Goal: Share content: Share content

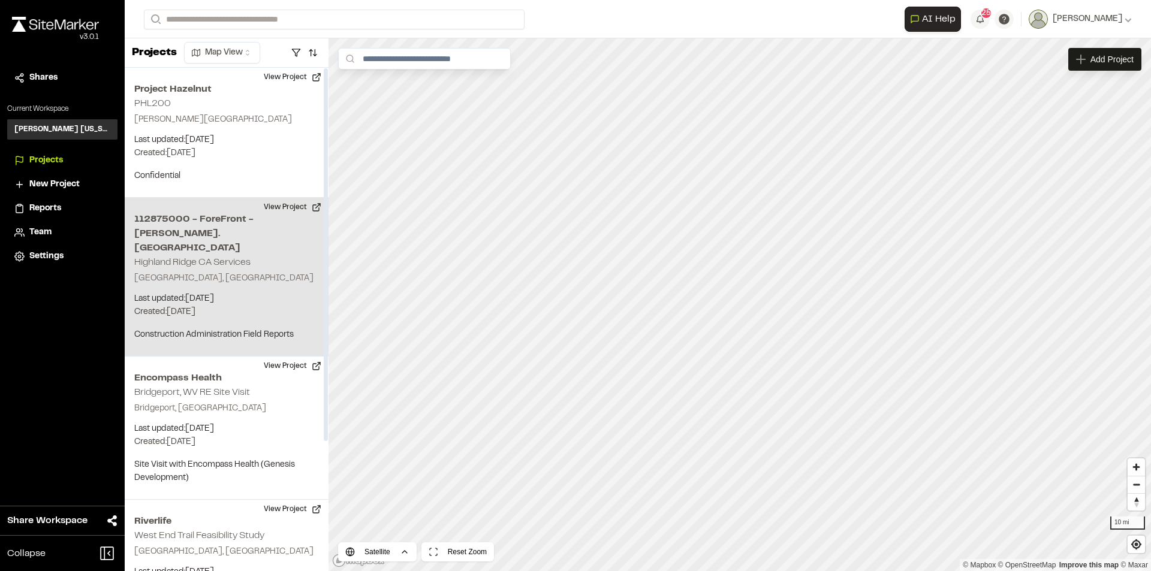
click at [203, 219] on h2 "112875000 - ForeFront - [PERSON_NAME]. [GEOGRAPHIC_DATA]" at bounding box center [226, 233] width 185 height 43
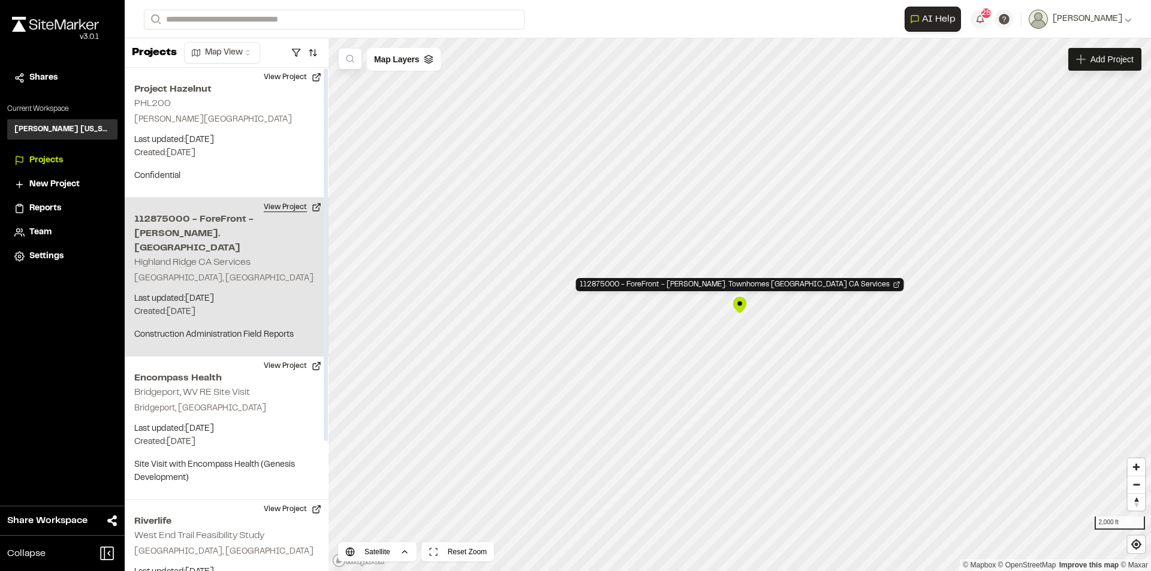
click at [314, 206] on button "View Project" at bounding box center [293, 207] width 72 height 19
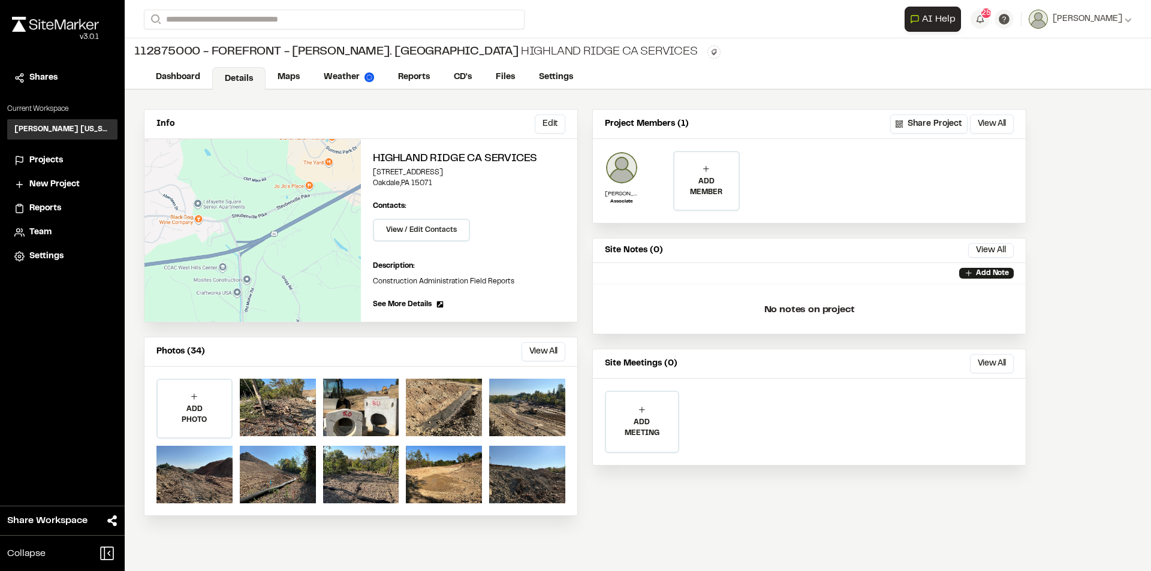
click at [35, 518] on span "Share Workspace" at bounding box center [47, 521] width 80 height 14
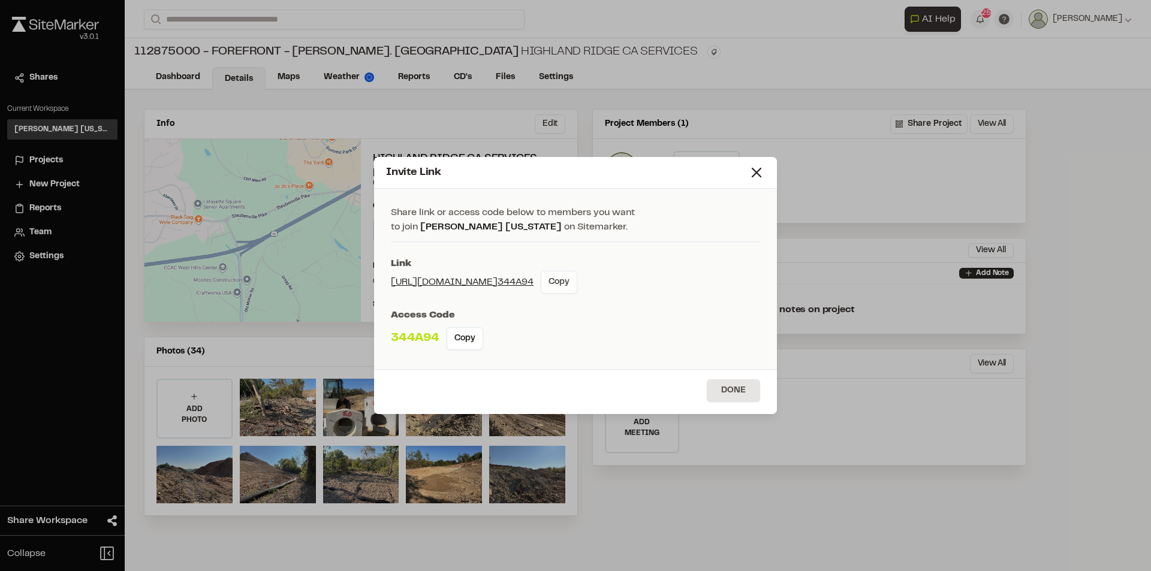
click at [568, 284] on button "Copy" at bounding box center [559, 282] width 37 height 23
click at [453, 340] on button "Copy" at bounding box center [465, 338] width 37 height 23
click at [735, 391] on button "Done" at bounding box center [733, 391] width 53 height 23
